Goal: Transaction & Acquisition: Purchase product/service

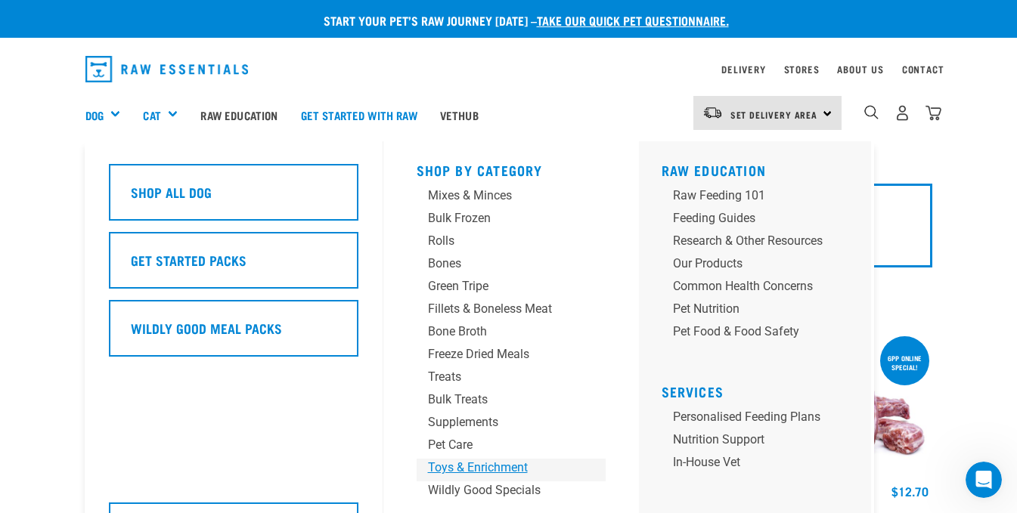
click at [472, 463] on div "Toys & Enrichment" at bounding box center [498, 468] width 141 height 18
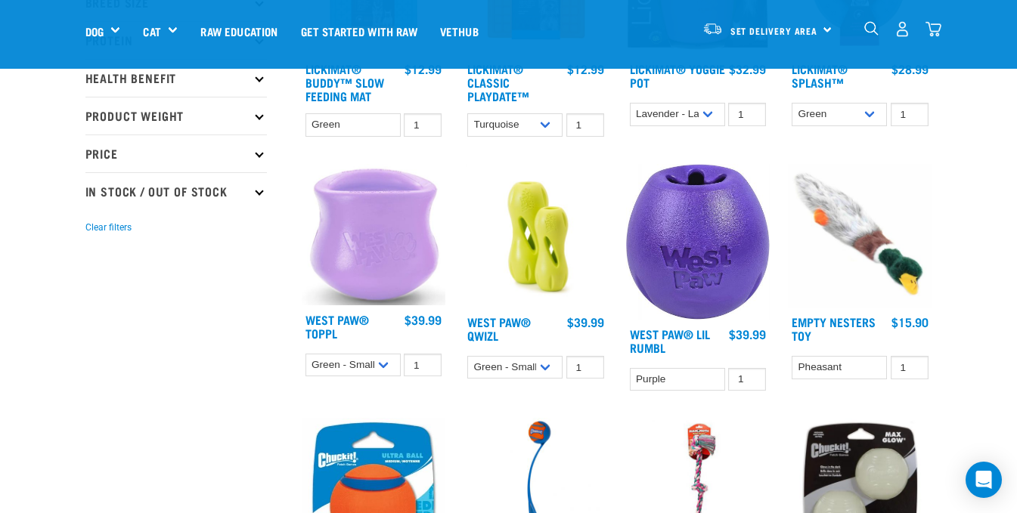
scroll to position [302, 0]
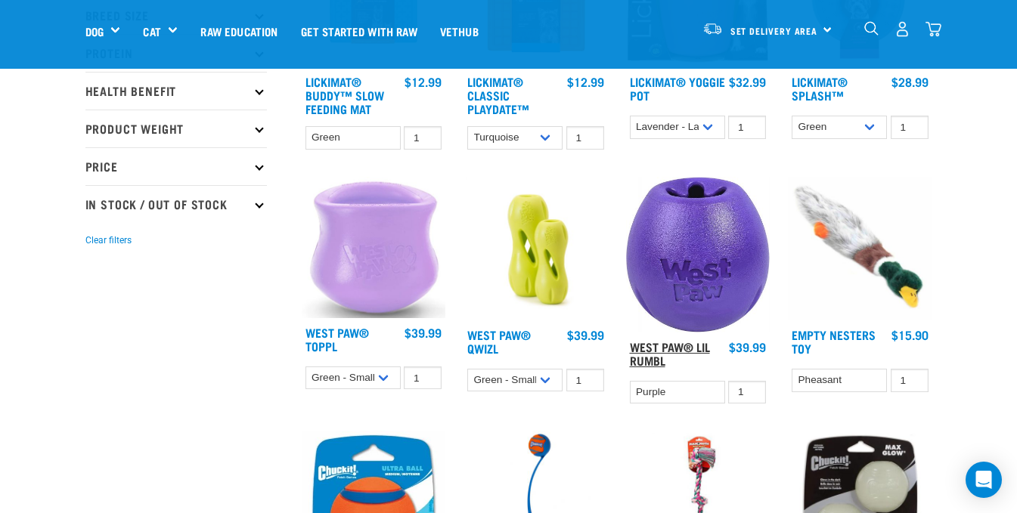
click at [652, 352] on link "West Paw® Lil Rumbl" at bounding box center [670, 353] width 80 height 20
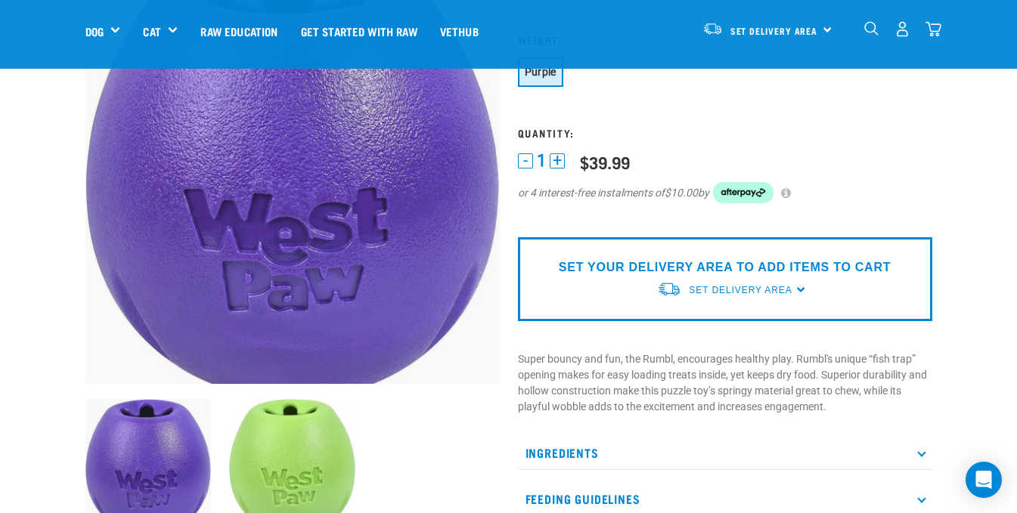
scroll to position [151, 0]
